Goal: Communication & Community: Answer question/provide support

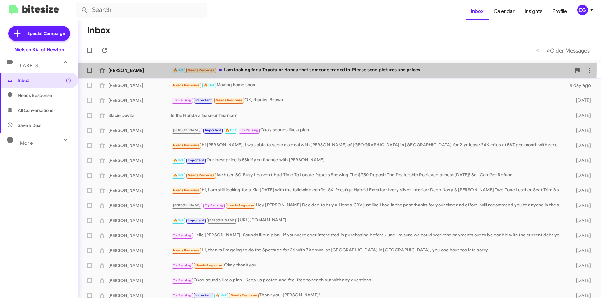
click at [273, 68] on div "🔥 Hot Needs Response I am looking for a Toyota or Honda that someone traded in.…" at bounding box center [371, 70] width 400 height 7
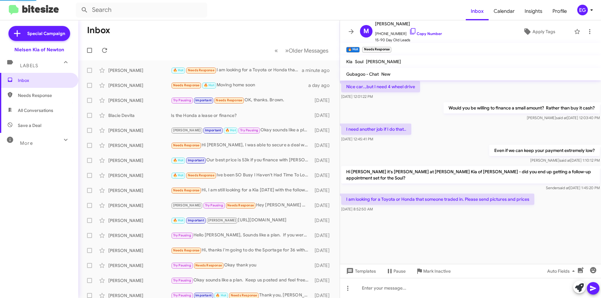
scroll to position [881, 0]
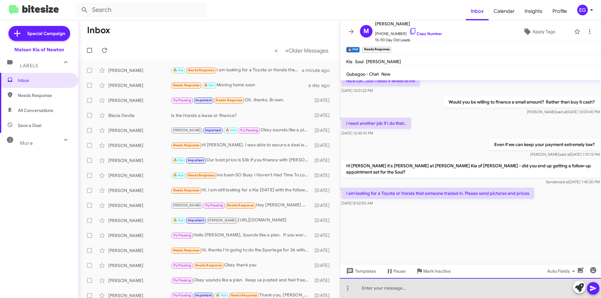
click at [384, 289] on div at bounding box center [470, 288] width 261 height 20
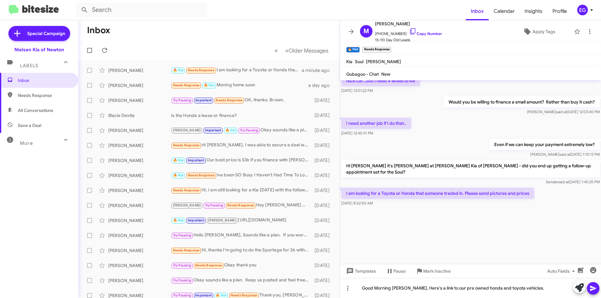
click at [594, 288] on icon at bounding box center [593, 288] width 6 height 5
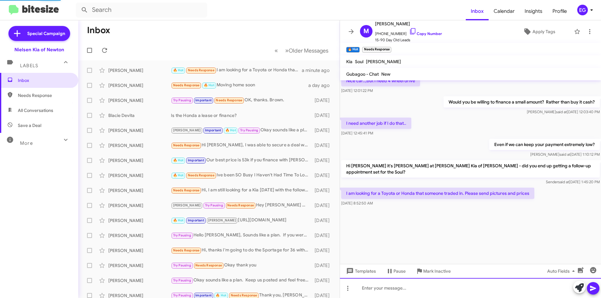
scroll to position [0, 0]
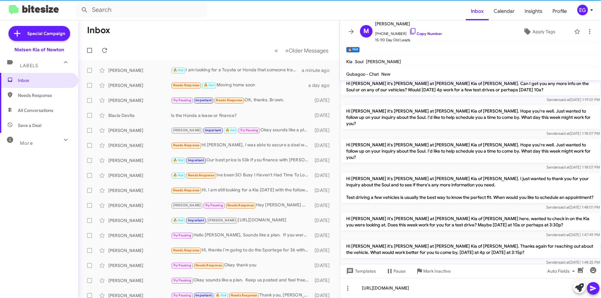
click at [597, 287] on button at bounding box center [593, 288] width 13 height 13
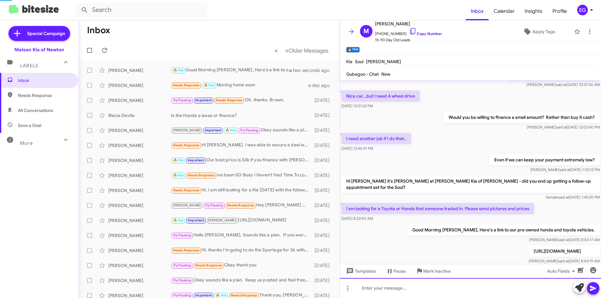
scroll to position [1014, 0]
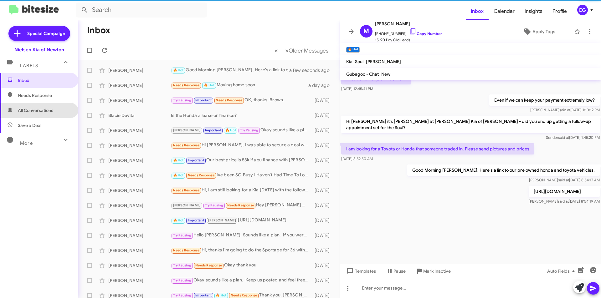
click at [44, 109] on span "All Conversations" at bounding box center [35, 110] width 35 height 6
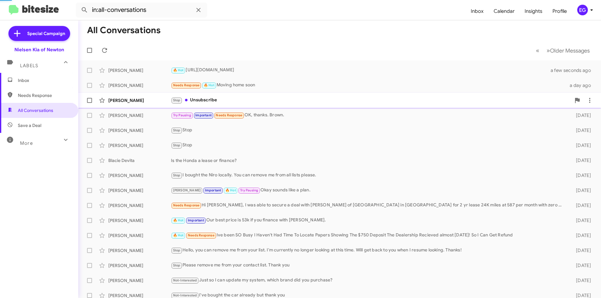
click at [125, 101] on div "[PERSON_NAME]" at bounding box center [139, 100] width 63 height 6
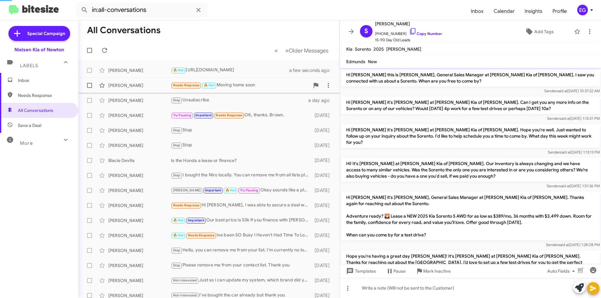
scroll to position [45, 0]
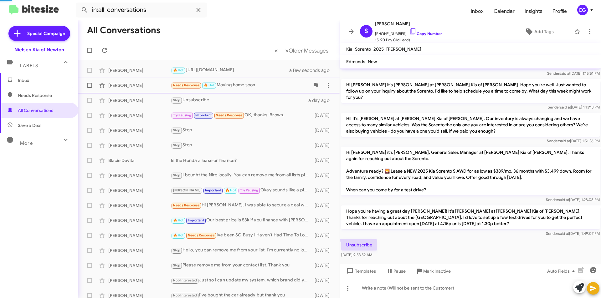
click at [131, 86] on div "[PERSON_NAME]" at bounding box center [139, 85] width 63 height 6
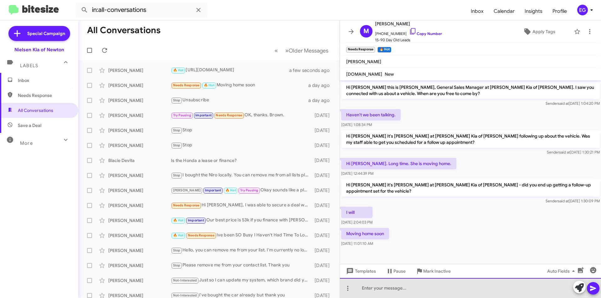
click at [389, 296] on div at bounding box center [470, 288] width 261 height 20
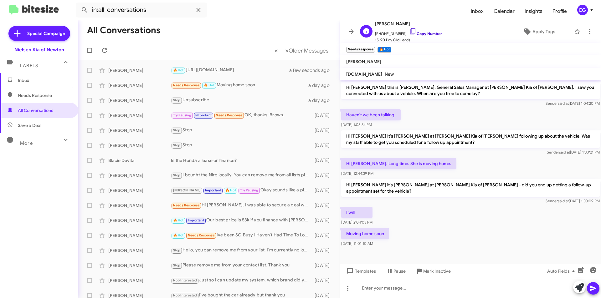
click at [426, 36] on link "Copy Number" at bounding box center [425, 33] width 33 height 5
click at [387, 291] on div at bounding box center [470, 288] width 261 height 20
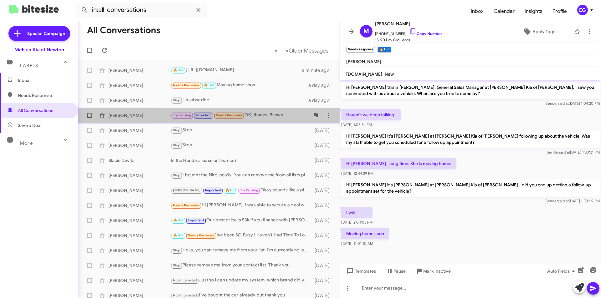
click at [271, 120] on div "[PERSON_NAME] Try Pausing Important Needs Response OK, thanks. Brown. [DATE]" at bounding box center [208, 115] width 251 height 13
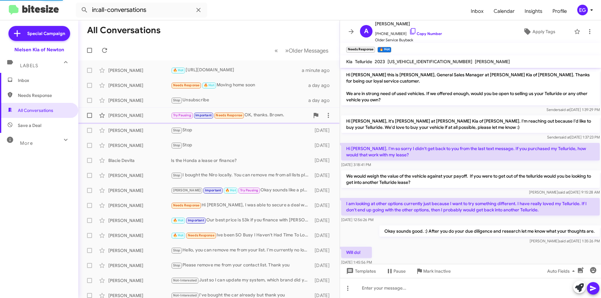
scroll to position [251, 0]
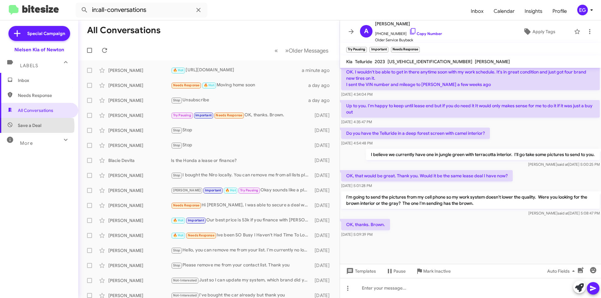
click at [35, 126] on span "Save a Deal" at bounding box center [29, 125] width 23 height 6
type input "in:not-interested"
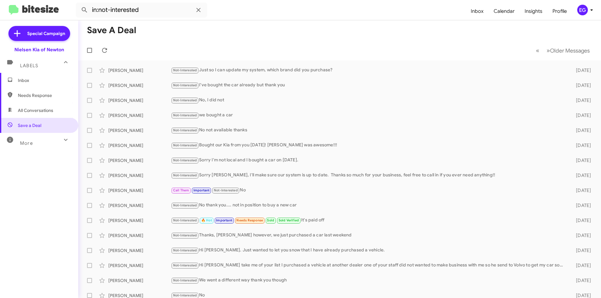
click at [24, 82] on span "Inbox" at bounding box center [44, 80] width 53 height 6
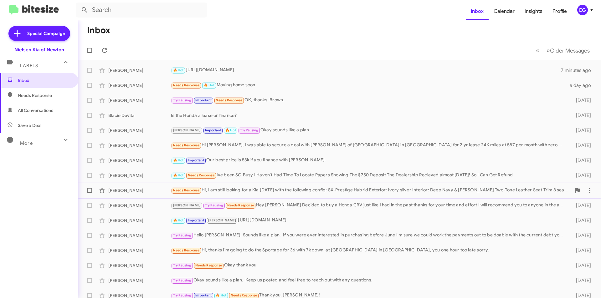
click at [378, 186] on div "[PERSON_NAME] Needs Response Hi, I am still looking for a Kia [DATE] with the f…" at bounding box center [339, 190] width 513 height 13
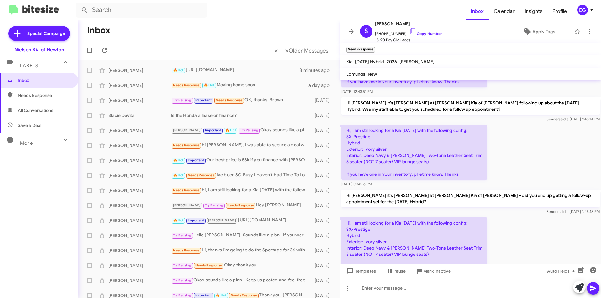
scroll to position [229, 0]
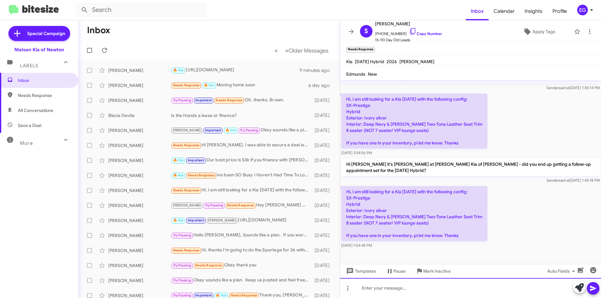
click at [379, 290] on div at bounding box center [470, 288] width 261 height 20
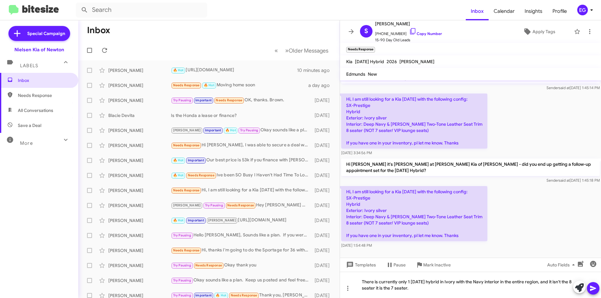
click at [593, 288] on icon at bounding box center [593, 288] width 6 height 5
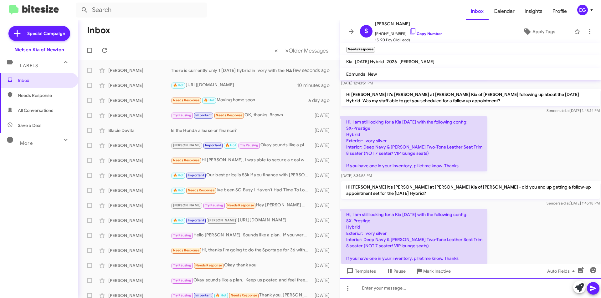
scroll to position [264, 0]
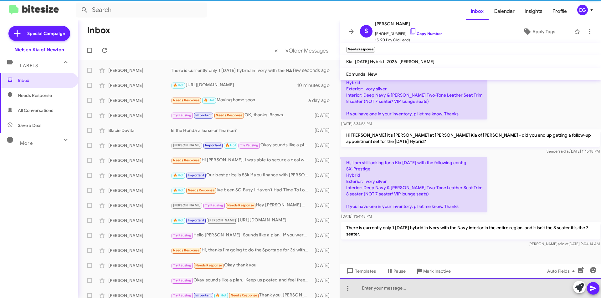
drag, startPoint x: 394, startPoint y: 295, endPoint x: 396, endPoint y: 292, distance: 3.7
click at [395, 295] on div at bounding box center [470, 288] width 261 height 20
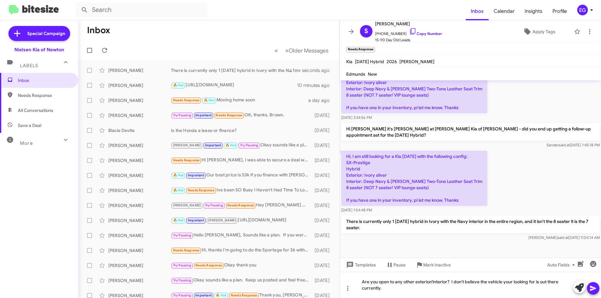
click at [593, 287] on icon at bounding box center [593, 288] width 6 height 5
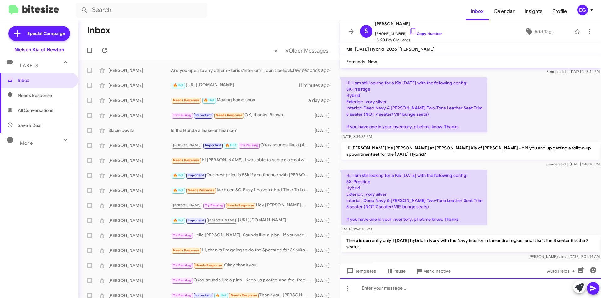
scroll to position [274, 0]
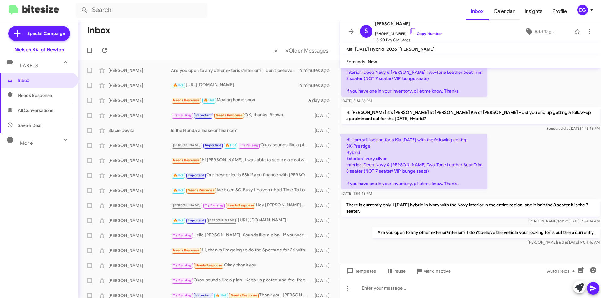
click at [495, 12] on span "Calendar" at bounding box center [504, 11] width 31 height 18
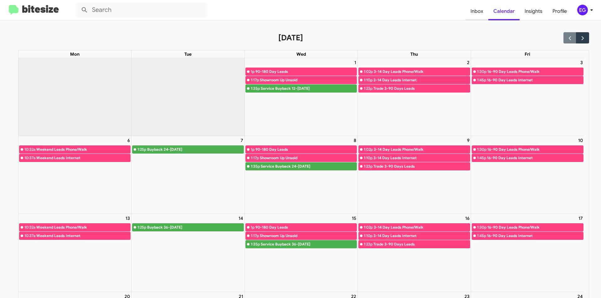
click at [482, 8] on span "Inbox" at bounding box center [477, 11] width 23 height 18
